Goal: Task Accomplishment & Management: Manage account settings

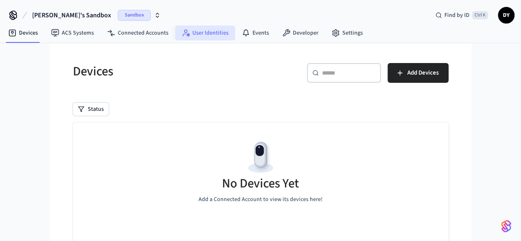
click at [208, 35] on link "User Identities" at bounding box center [205, 33] width 60 height 15
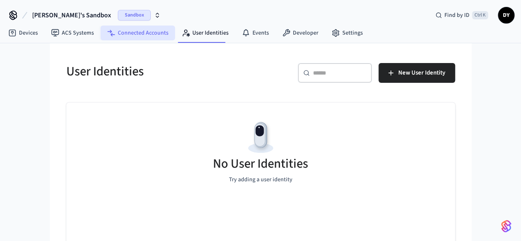
click at [124, 35] on link "Connected Accounts" at bounding box center [137, 33] width 75 height 15
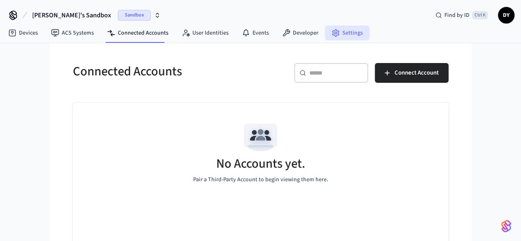
click at [340, 31] on link "Settings" at bounding box center [347, 33] width 44 height 15
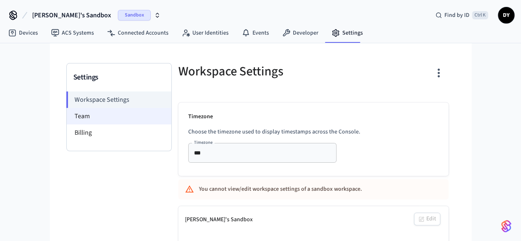
click at [67, 117] on li "Team" at bounding box center [119, 116] width 105 height 16
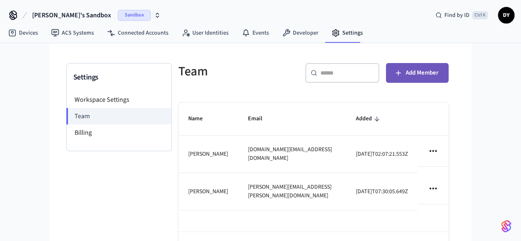
click at [439, 72] on span "Add Member" at bounding box center [422, 73] width 33 height 11
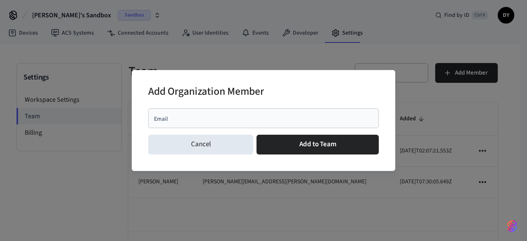
click at [207, 120] on input "Email" at bounding box center [263, 118] width 221 height 8
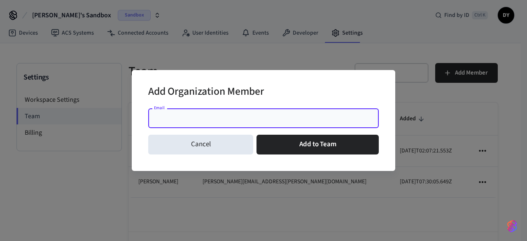
click at [373, 54] on div "Add Organization Member Email Email Cancel Add to Team" at bounding box center [263, 120] width 527 height 241
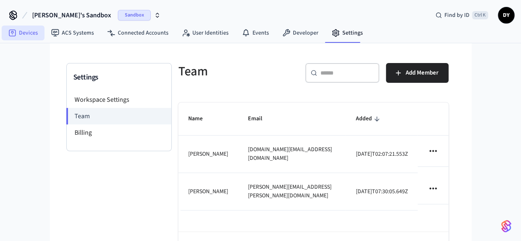
click at [22, 33] on link "Devices" at bounding box center [23, 33] width 43 height 15
